Goal: Task Accomplishment & Management: Complete application form

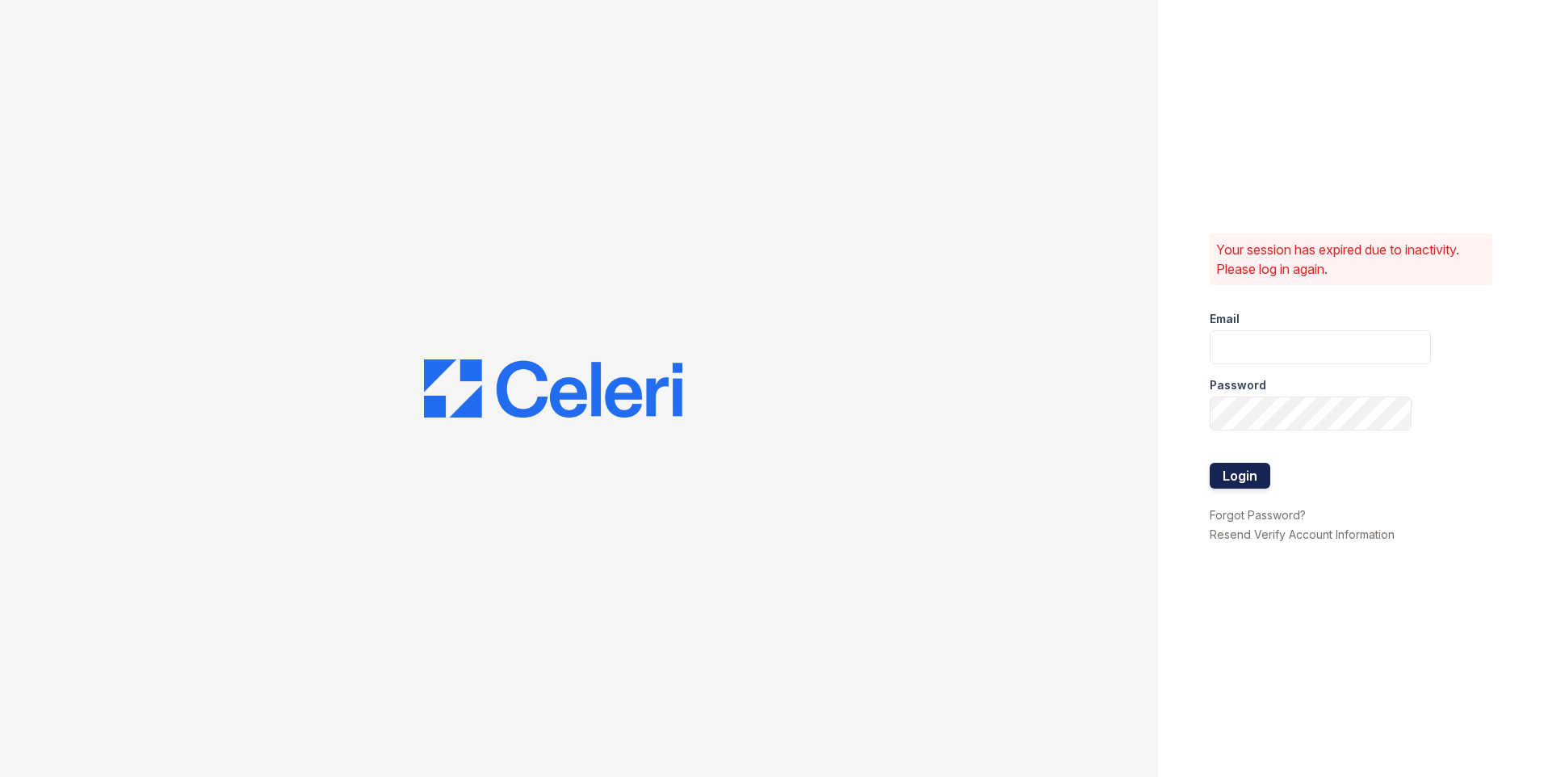
type input "[EMAIL_ADDRESS][DOMAIN_NAME]"
click at [1251, 471] on button "Login" at bounding box center [1239, 476] width 61 height 26
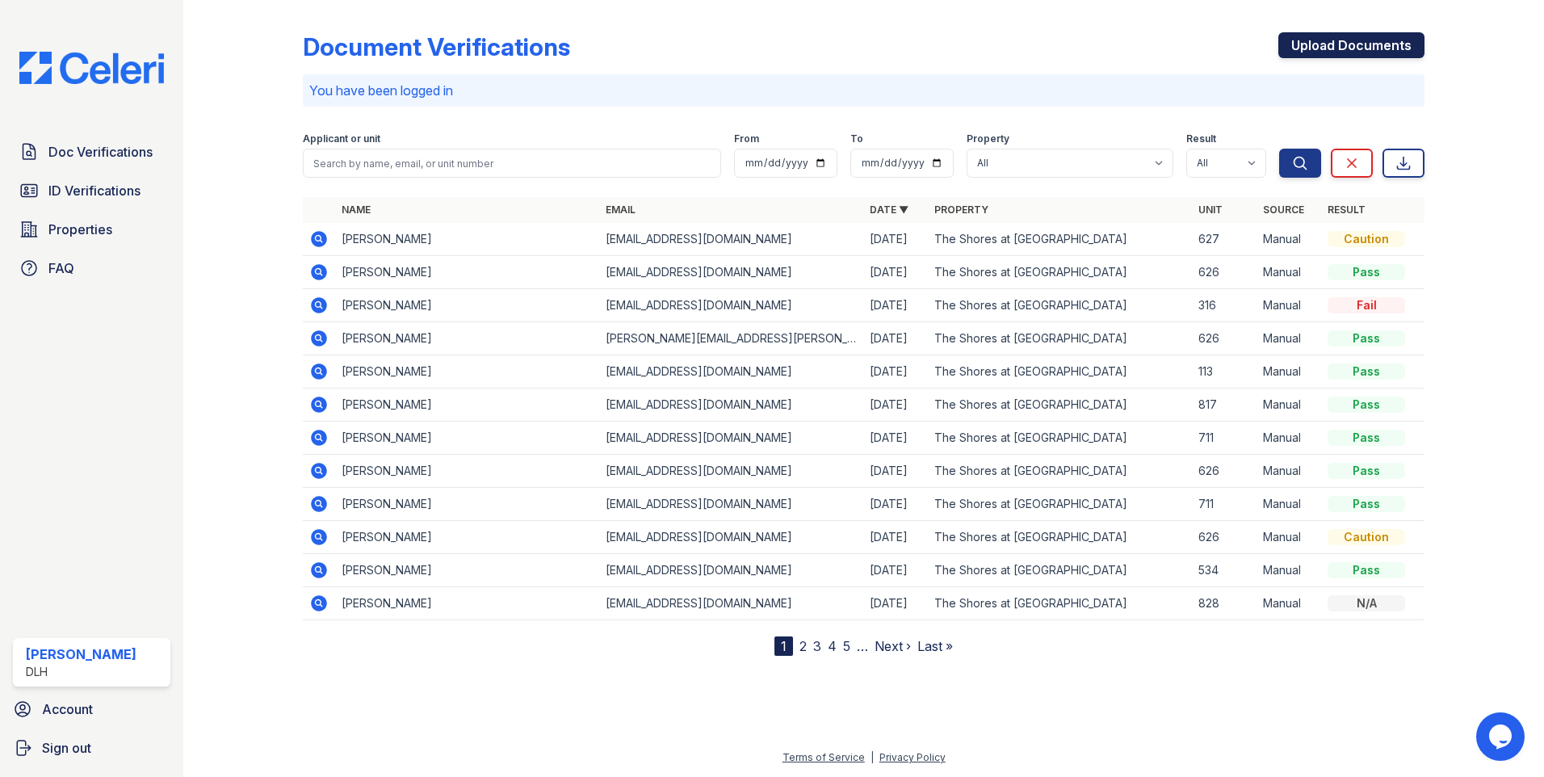
click at [1398, 52] on link "Upload Documents" at bounding box center [1351, 45] width 146 height 26
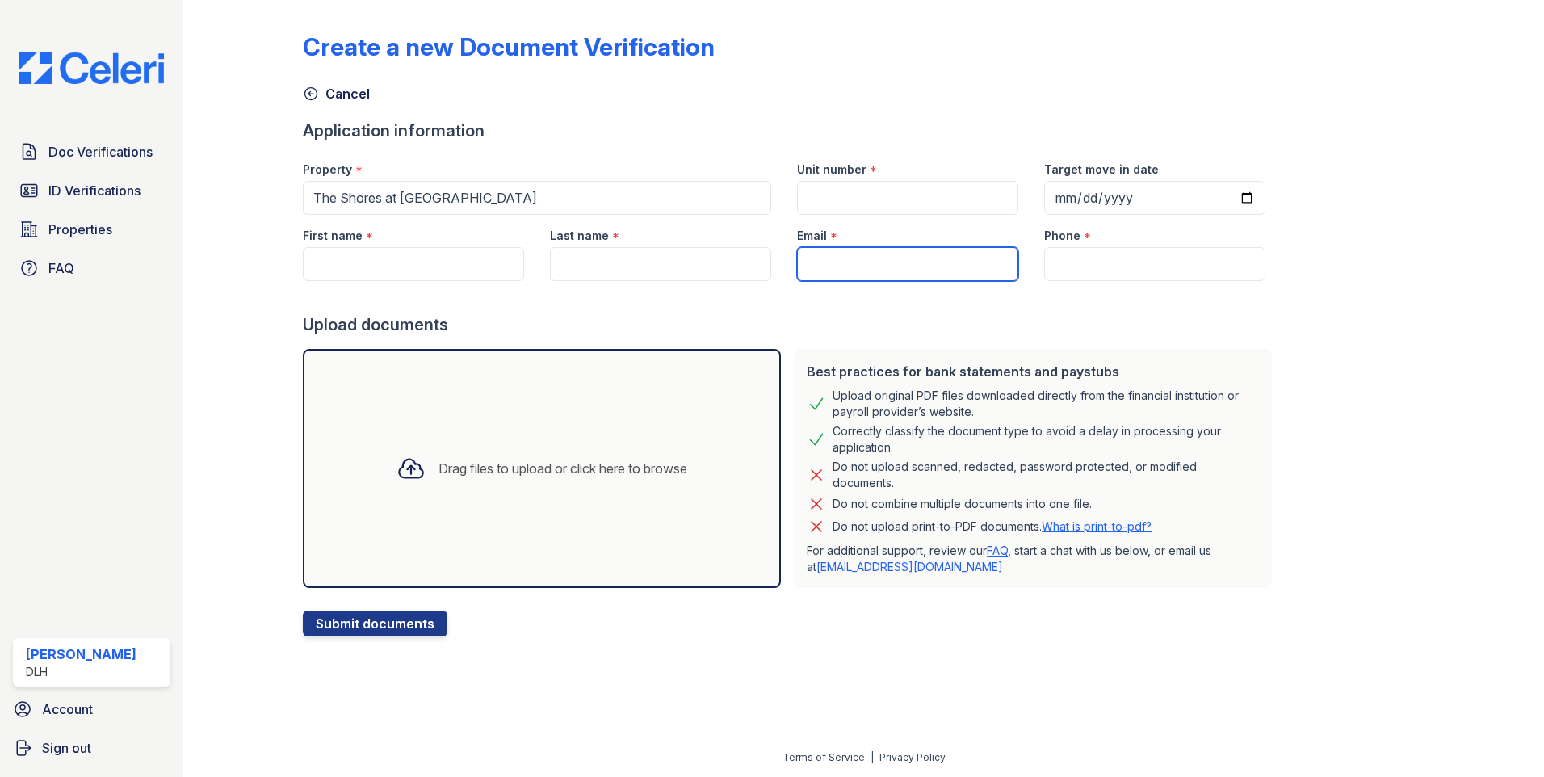
click at [892, 249] on input "Email" at bounding box center [907, 264] width 221 height 34
paste input "[EMAIL_ADDRESS][DOMAIN_NAME]"
type input "[EMAIL_ADDRESS][DOMAIN_NAME]"
click at [1044, 254] on input "Phone" at bounding box center [1154, 264] width 221 height 34
paste input "[PHONE_NUMBER]"
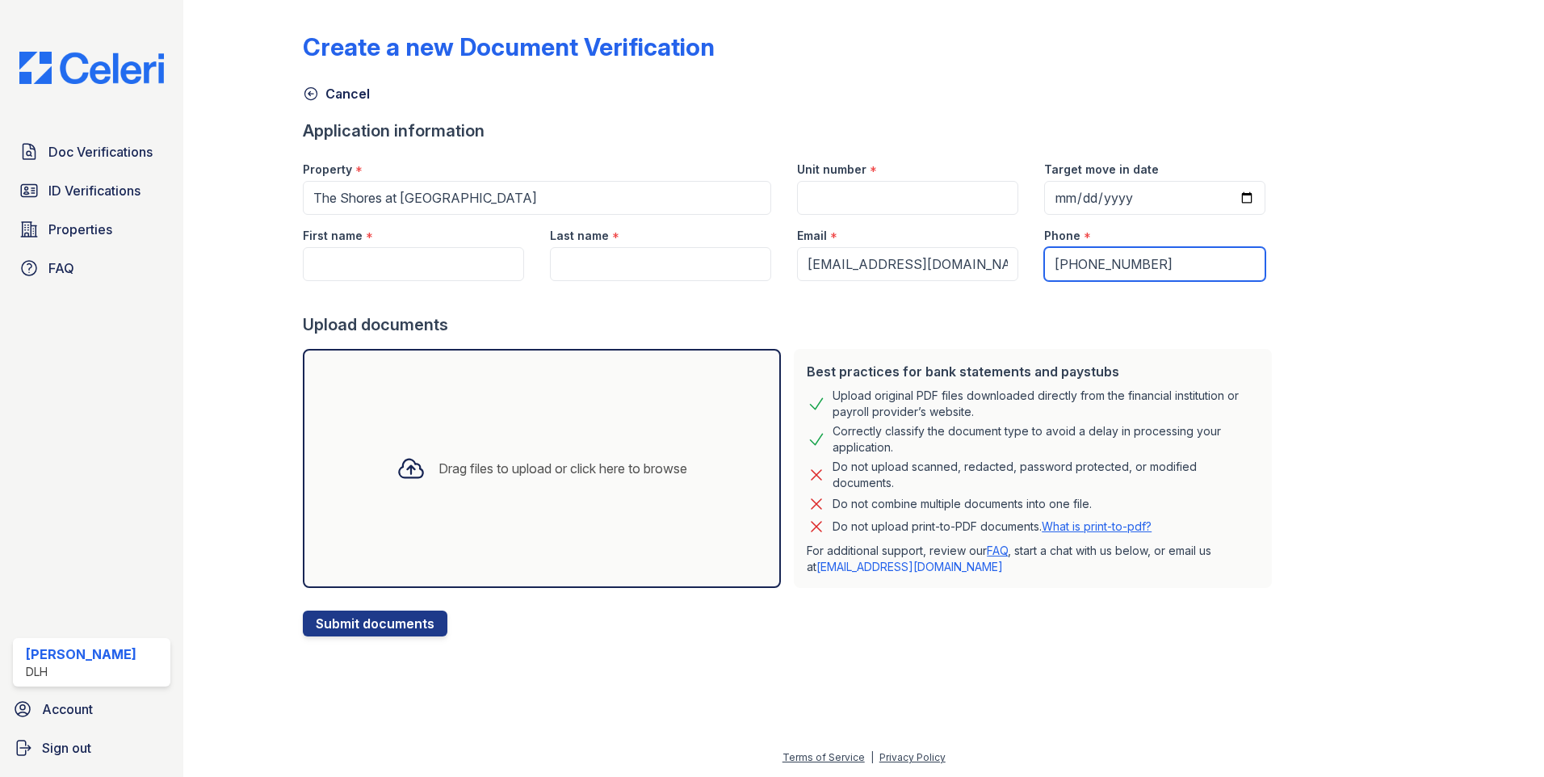
type input "[PHONE_NUMBER]"
click at [840, 200] on input "Unit number" at bounding box center [907, 198] width 221 height 34
type input "316"
click at [398, 259] on input "First name" at bounding box center [413, 264] width 221 height 34
click at [372, 279] on input "First name" at bounding box center [413, 264] width 221 height 34
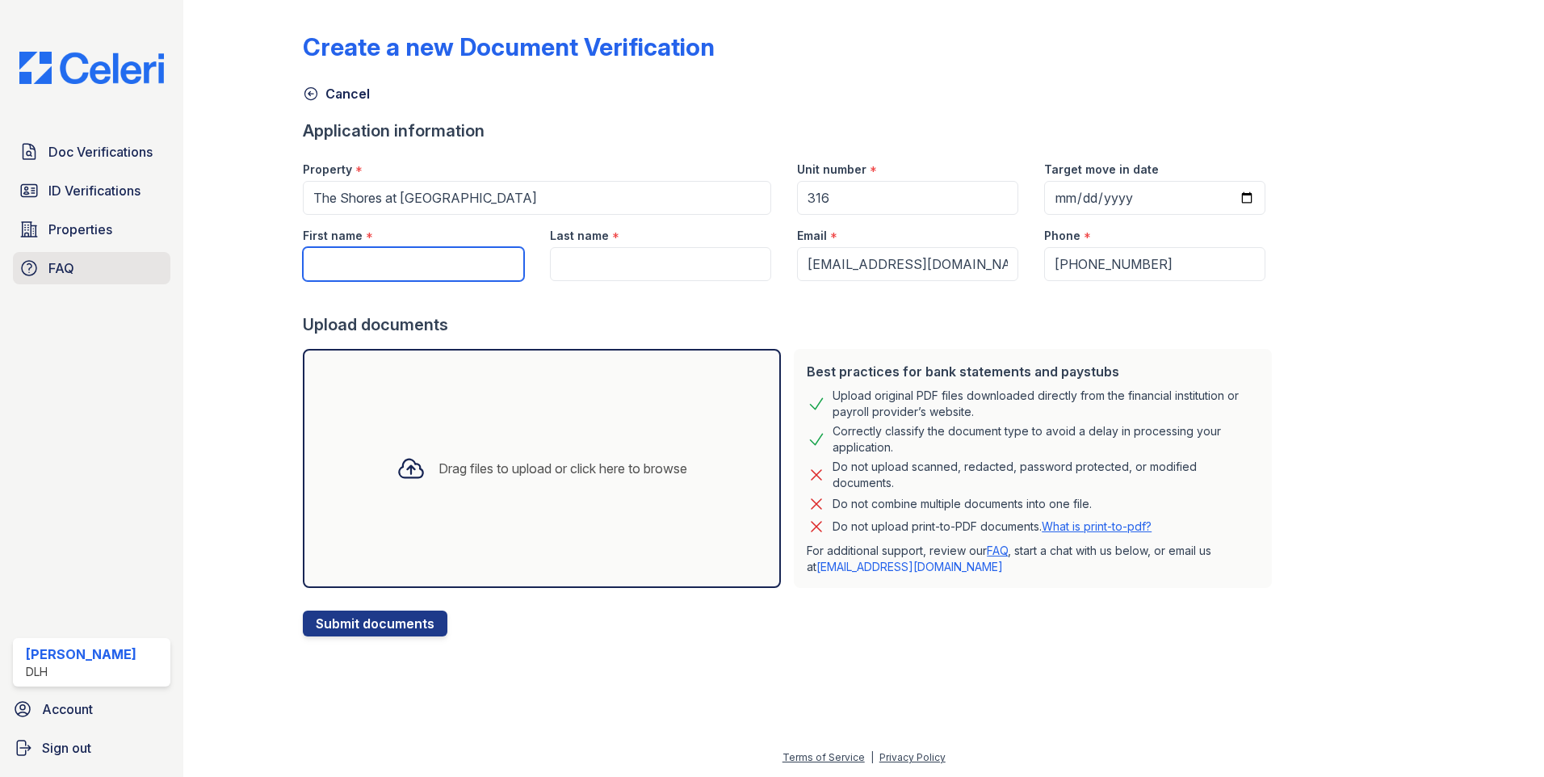
paste input "[PERSON_NAME]"
type input "[PERSON_NAME]"
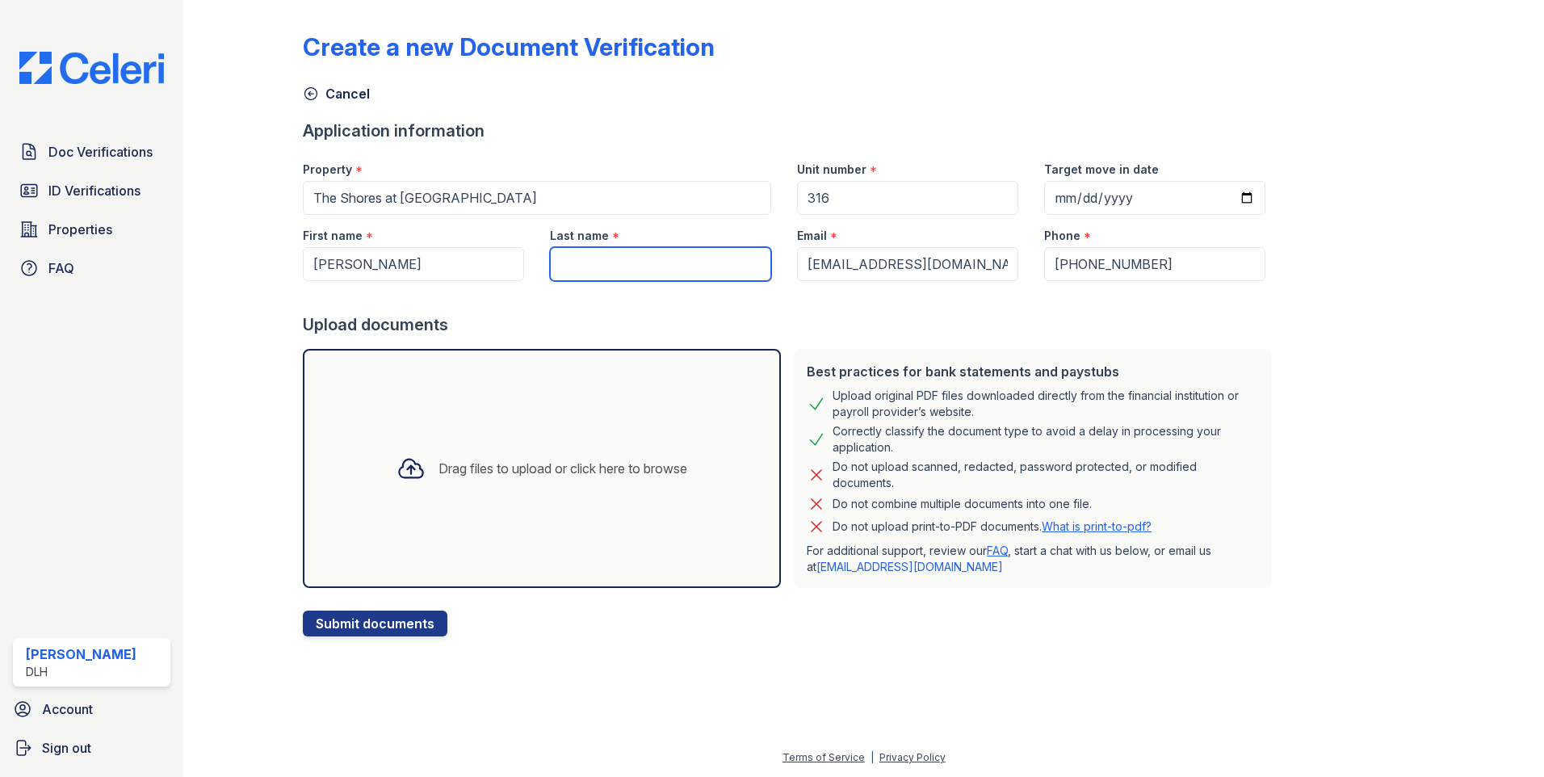
click at [568, 254] on input "Last name" at bounding box center [660, 264] width 221 height 34
paste input "Warner"
type input "Warner"
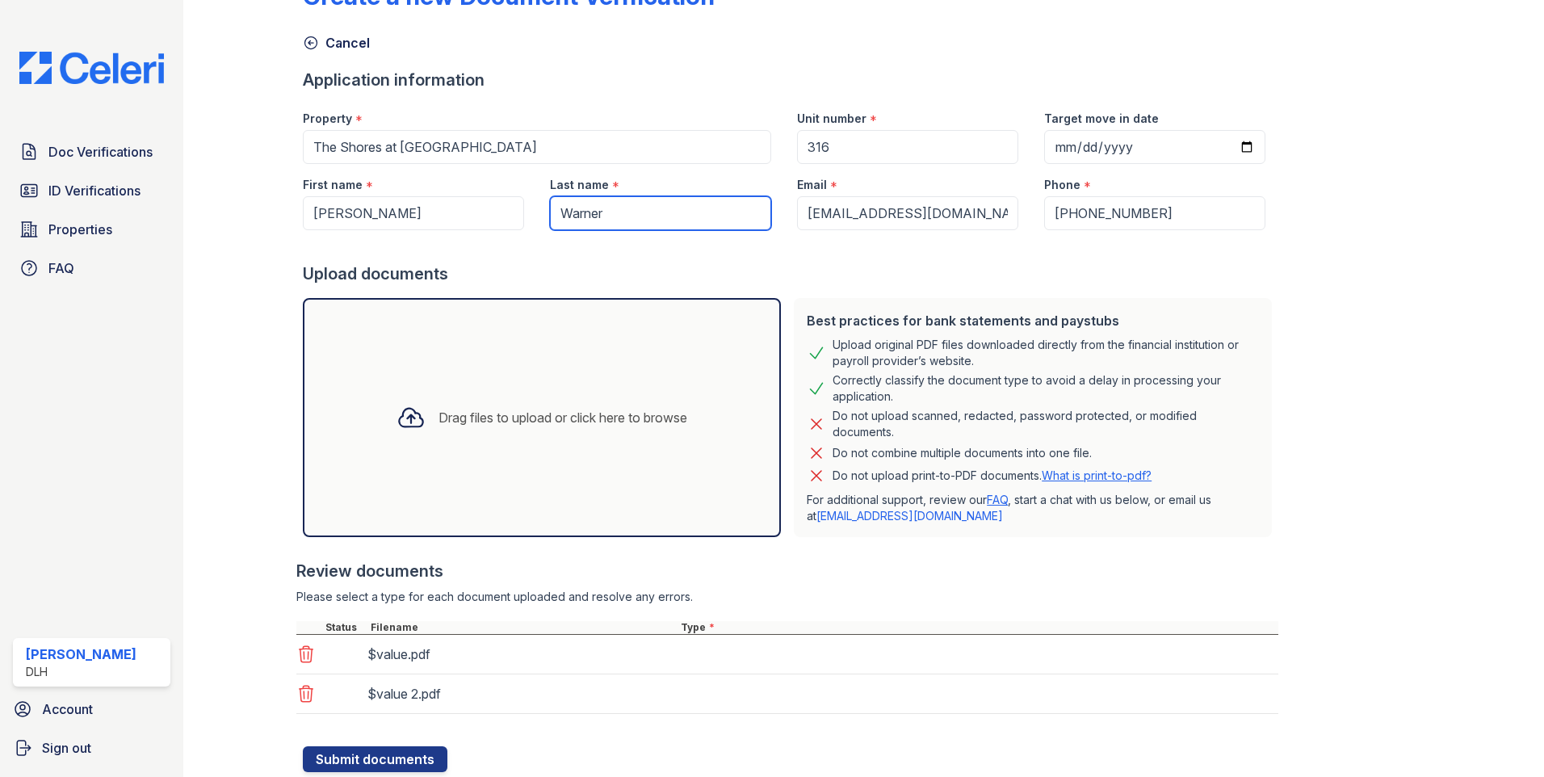
scroll to position [101, 0]
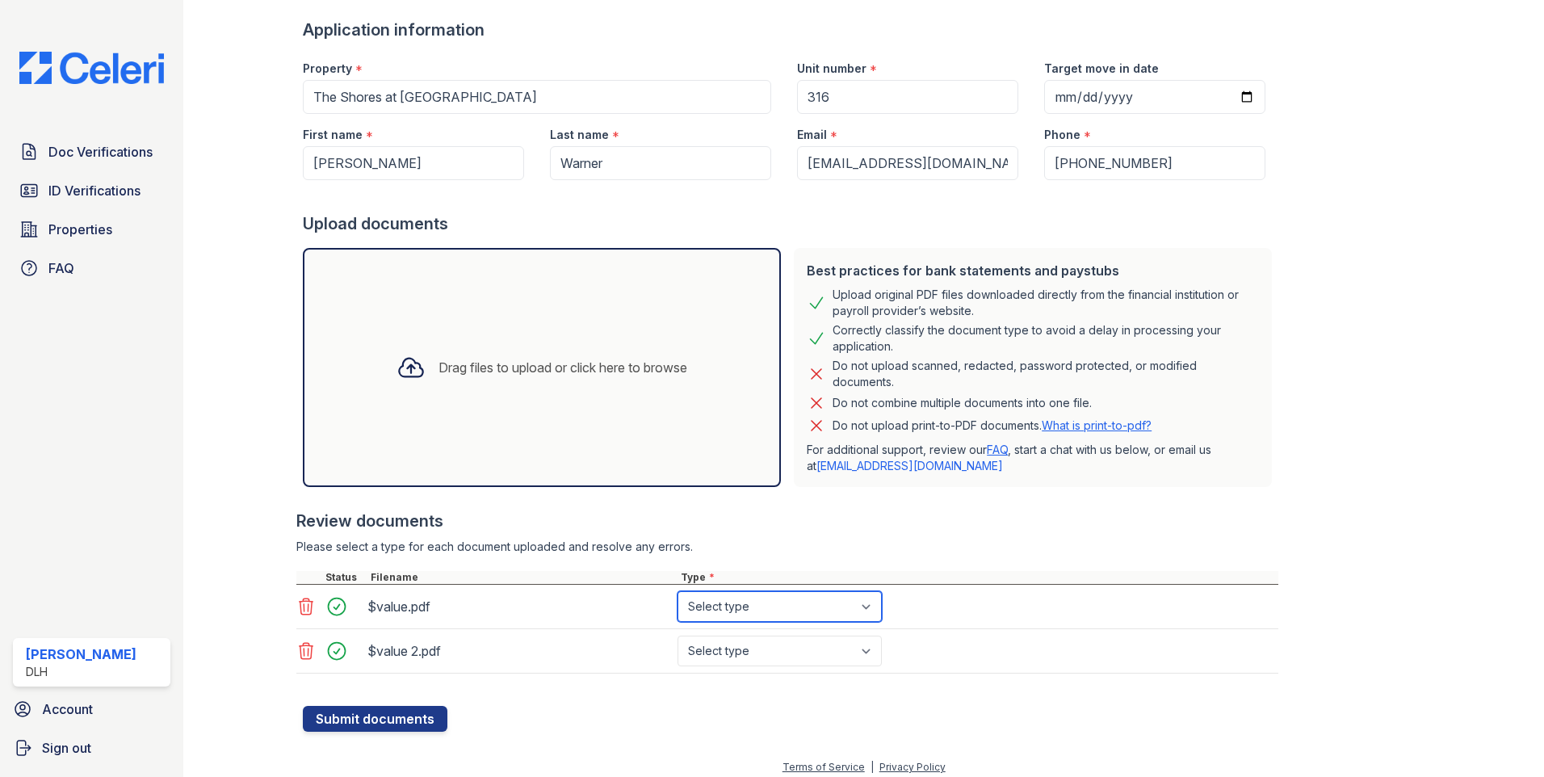
click at [763, 603] on select "Select type Paystub Bank Statement Offer Letter Tax Documents Benefit Award Let…" at bounding box center [779, 606] width 204 height 31
select select "paystub"
click at [677, 591] on select "Select type Paystub Bank Statement Offer Letter Tax Documents Benefit Award Let…" at bounding box center [779, 606] width 204 height 31
click at [753, 657] on select "Select type Paystub Bank Statement Offer Letter Tax Documents Benefit Award Let…" at bounding box center [779, 650] width 204 height 31
select select "paystub"
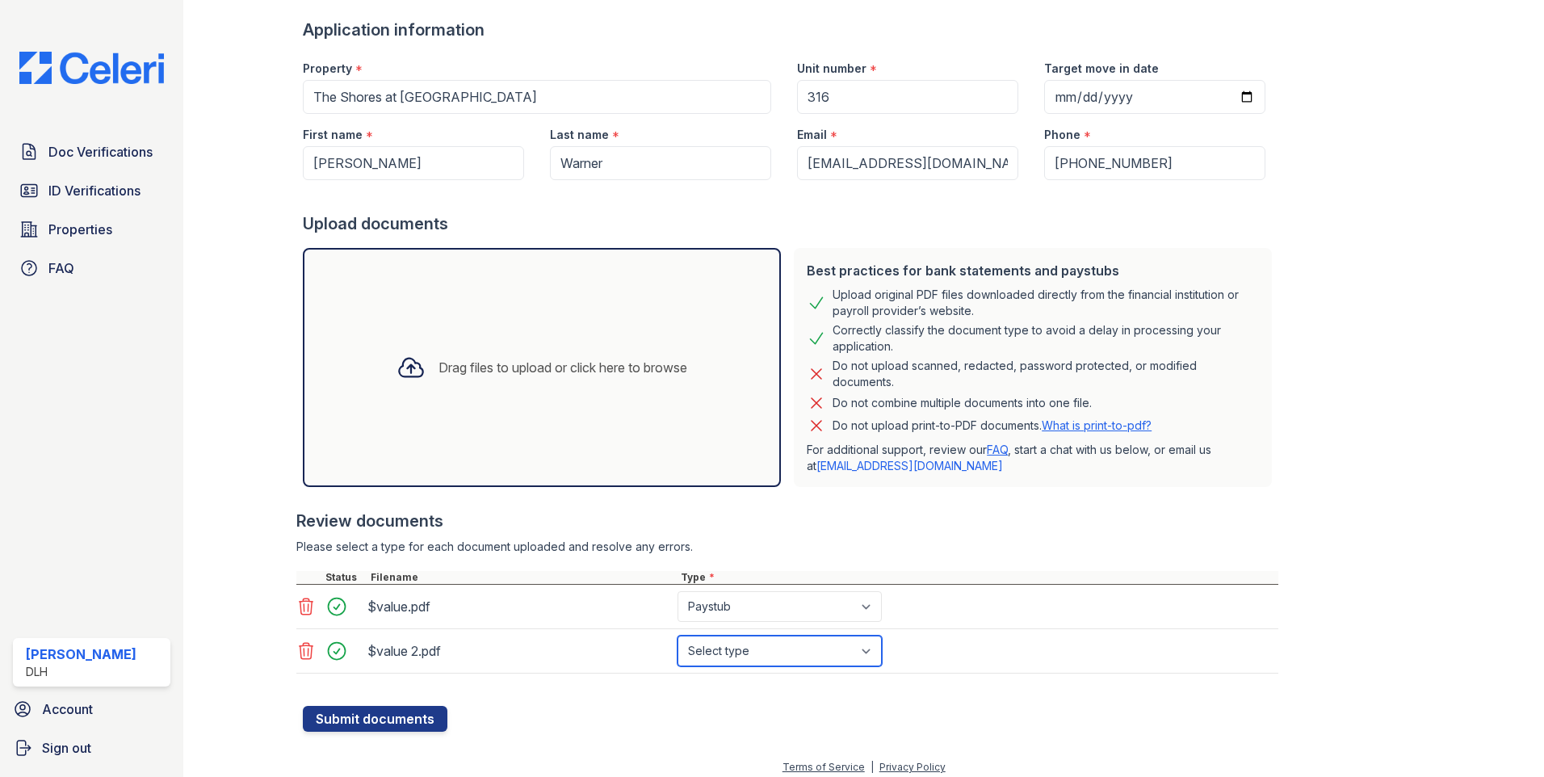
click at [677, 635] on select "Select type Paystub Bank Statement Offer Letter Tax Documents Benefit Award Let…" at bounding box center [779, 650] width 204 height 31
click at [327, 714] on button "Submit documents" at bounding box center [375, 719] width 145 height 26
